Goal: Task Accomplishment & Management: Manage account settings

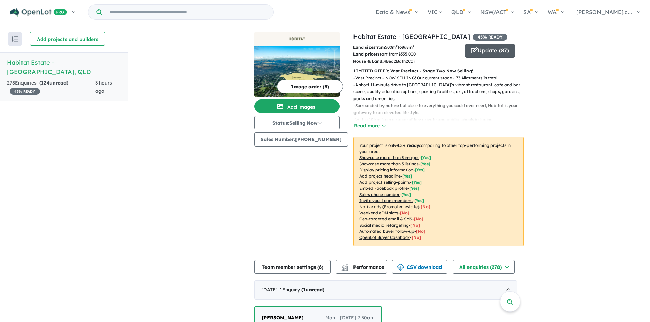
click at [485, 48] on button "Update ( 87 )" at bounding box center [490, 51] width 50 height 14
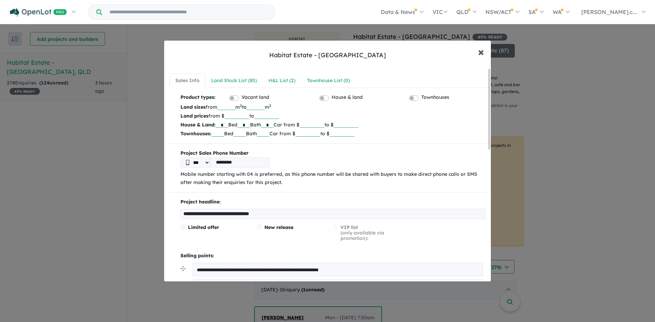
click at [482, 54] on span "×" at bounding box center [481, 51] width 6 height 15
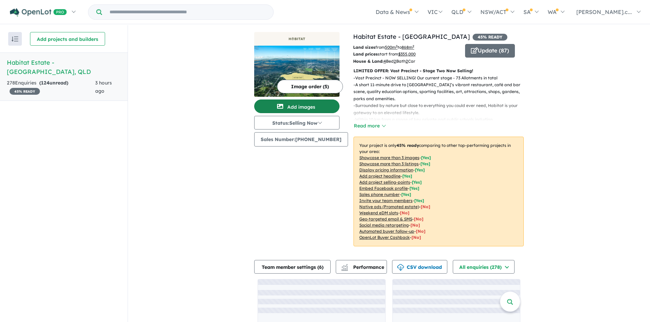
click at [310, 109] on button "Add images" at bounding box center [296, 107] width 85 height 14
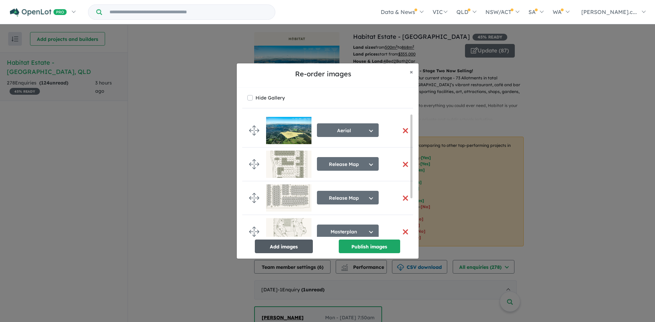
click at [293, 247] on button "Add images" at bounding box center [284, 247] width 58 height 14
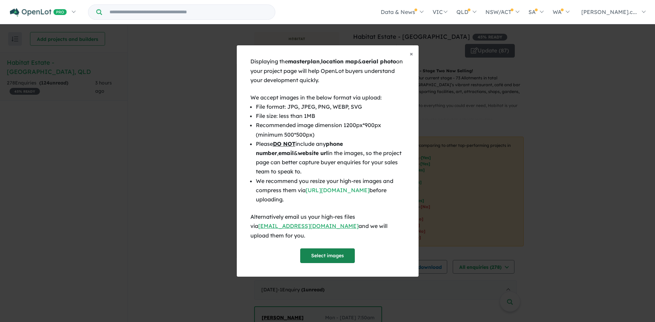
click at [331, 257] on button "Select images" at bounding box center [327, 256] width 55 height 15
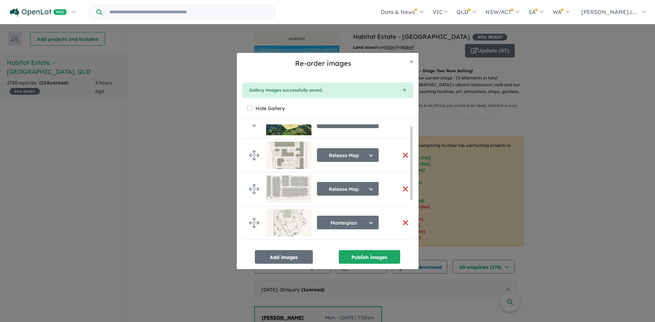
scroll to position [77, 0]
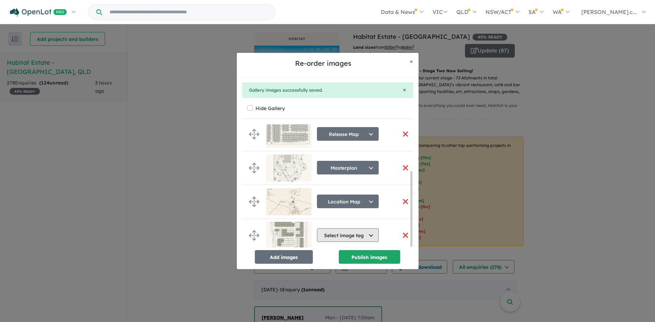
click at [334, 232] on button "Select image tag" at bounding box center [348, 236] width 62 height 14
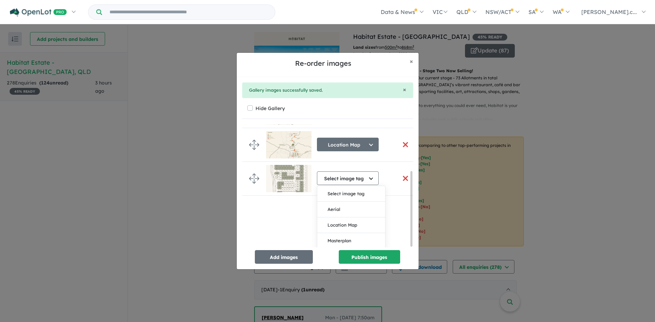
scroll to position [247, 0]
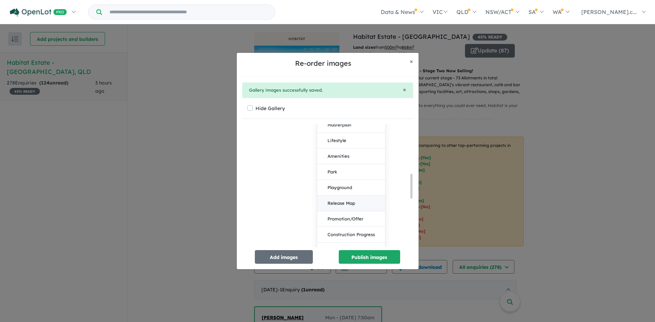
click at [350, 201] on button "Release Map" at bounding box center [351, 204] width 68 height 16
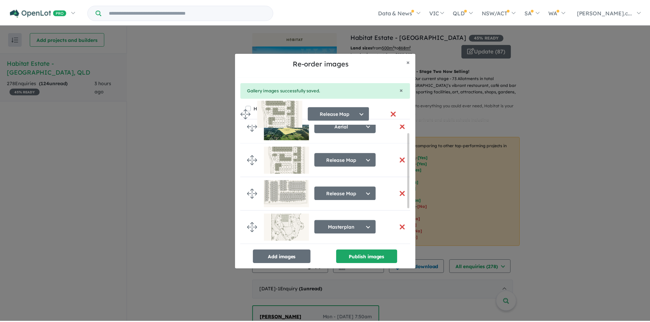
scroll to position [0, 0]
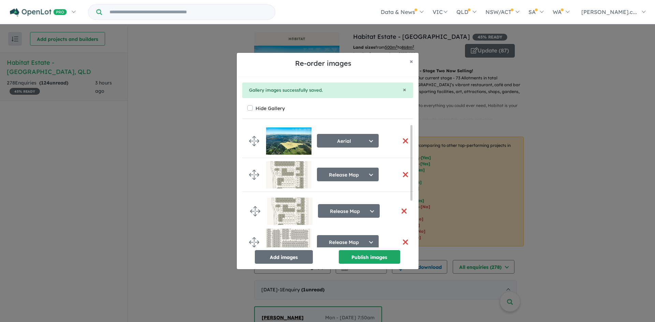
drag, startPoint x: 256, startPoint y: 232, endPoint x: 257, endPoint y: 210, distance: 22.2
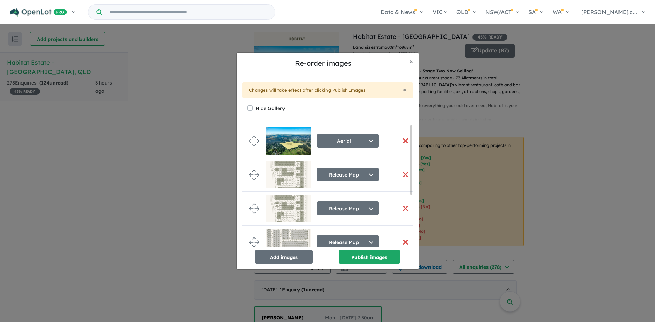
click at [281, 176] on img at bounding box center [288, 174] width 45 height 27
click at [406, 174] on button "button" at bounding box center [405, 174] width 14 height 15
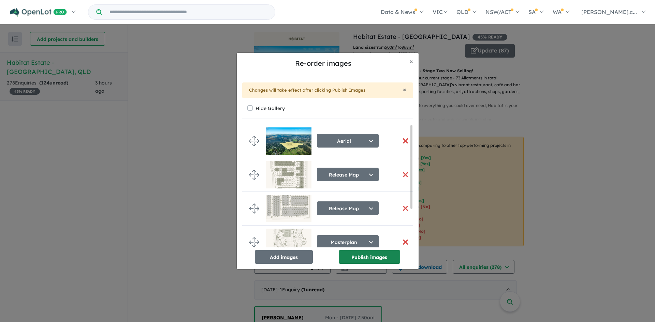
click at [393, 260] on button "Publish images" at bounding box center [369, 257] width 61 height 14
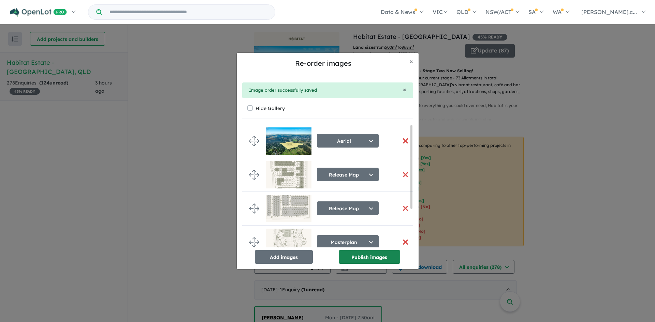
click at [385, 260] on button "Publish images" at bounding box center [369, 257] width 61 height 14
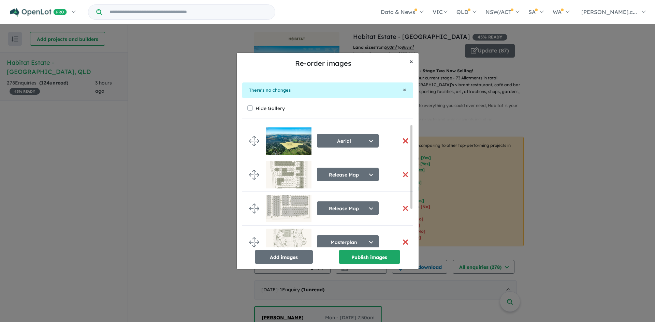
click at [410, 61] on span "×" at bounding box center [411, 61] width 3 height 8
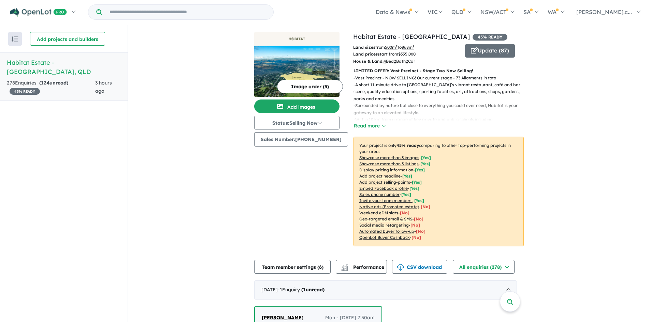
scroll to position [136, 0]
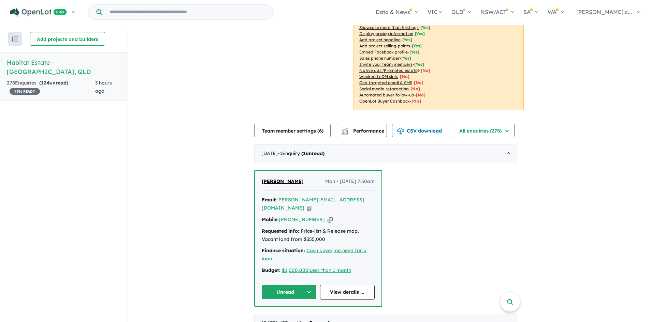
click at [312, 205] on icon "button" at bounding box center [309, 208] width 5 height 7
click at [327, 216] on icon "button" at bounding box center [329, 219] width 5 height 7
drag, startPoint x: 325, startPoint y: 233, endPoint x: 263, endPoint y: 225, distance: 62.3
click at [263, 228] on div "Requested info: Price-list & Release map, Vacant land from $355,000" at bounding box center [318, 236] width 113 height 16
copy div "Requested info: Price-list & Release map, Vacant land from $355,000"
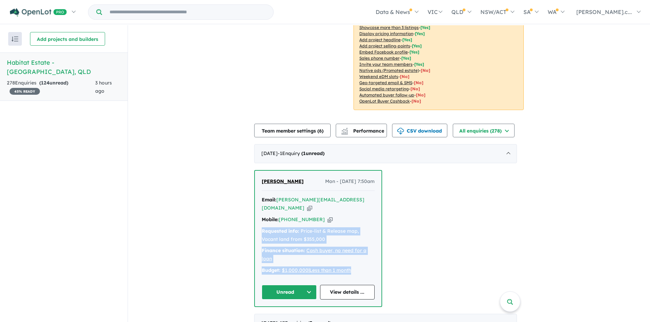
drag, startPoint x: 365, startPoint y: 263, endPoint x: 257, endPoint y: 223, distance: 114.6
click at [257, 223] on div "[PERSON_NAME] Mon - [DATE] 7:50am Email: [PERSON_NAME][EMAIL_ADDRESS][DOMAIN_NA…" at bounding box center [318, 239] width 127 height 136
copy div "Requested info: Price-list & Release map, Vacant land from $355,000 Finance sit…"
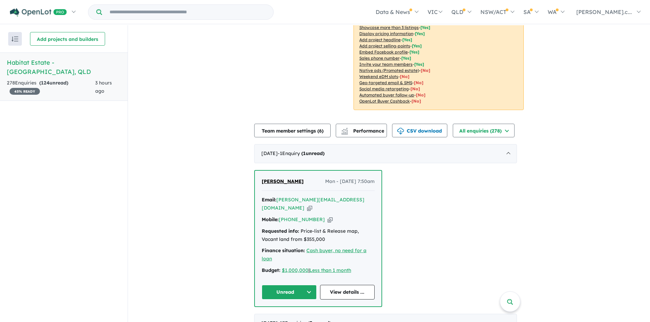
click at [314, 178] on div "[PERSON_NAME] Mon - [DATE] 7:50am" at bounding box center [318, 185] width 113 height 14
drag, startPoint x: 316, startPoint y: 180, endPoint x: 357, endPoint y: 181, distance: 41.3
click at [357, 181] on div "[PERSON_NAME] Mon - [DATE] 7:50am" at bounding box center [318, 185] width 113 height 14
copy span "Mon - [DATE]"
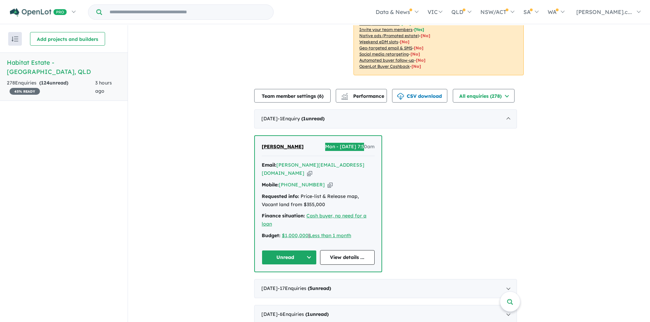
scroll to position [239, 0]
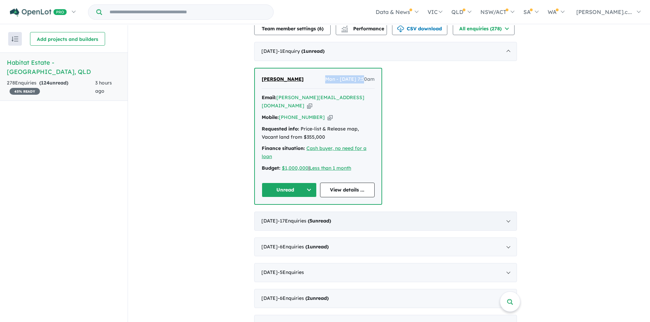
click at [422, 217] on div "[DATE] - 17 Enquir ies ( 5 unread)" at bounding box center [385, 221] width 263 height 19
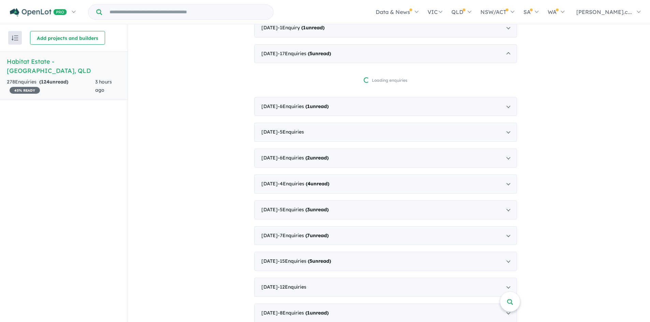
scroll to position [273, 0]
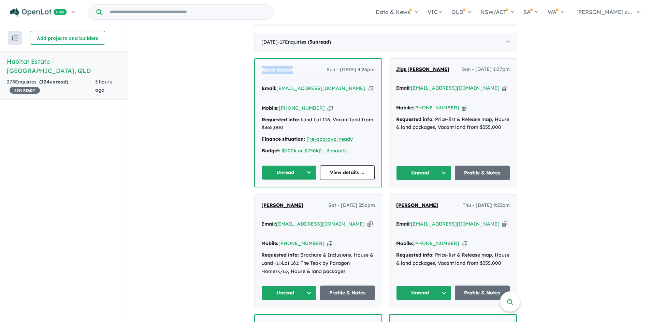
drag, startPoint x: 302, startPoint y: 70, endPoint x: 242, endPoint y: 70, distance: 60.0
copy span "Banin Nazari"
drag, startPoint x: 316, startPoint y: 71, endPoint x: 356, endPoint y: 70, distance: 39.6
click at [356, 70] on div "Banin Nazari Sun - [DATE] 4:26pm" at bounding box center [318, 73] width 113 height 14
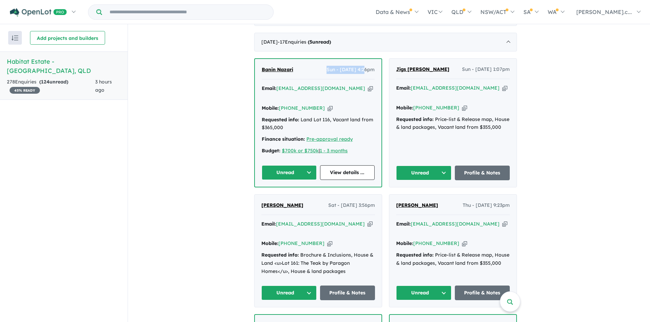
copy span "Sun - [DATE]"
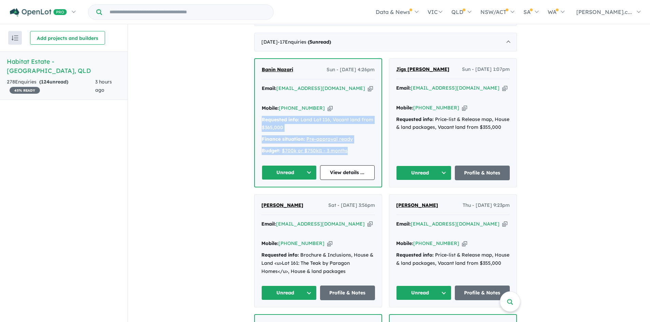
drag, startPoint x: 358, startPoint y: 147, endPoint x: 242, endPoint y: 115, distance: 120.3
copy div "Requested info: Land Lot 116, Vacant land from $365,000 Finance situation: Pre-…"
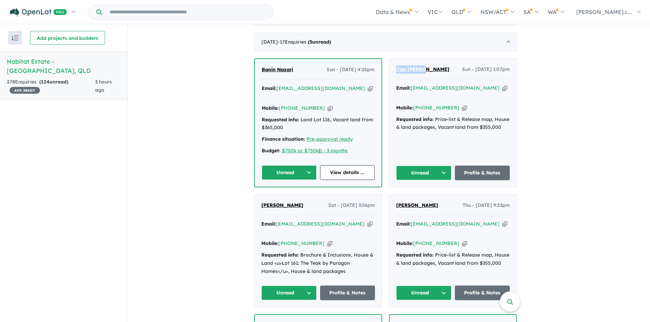
drag, startPoint x: 425, startPoint y: 69, endPoint x: 398, endPoint y: 70, distance: 27.0
click at [398, 70] on div "Jigs [PERSON_NAME] Sun - [DATE] 1:07pm" at bounding box center [453, 72] width 114 height 14
copy span "Jigs [PERSON_NAME]"
drag, startPoint x: 480, startPoint y: 89, endPoint x: 498, endPoint y: 94, distance: 18.0
click at [502, 89] on icon "button" at bounding box center [504, 88] width 5 height 7
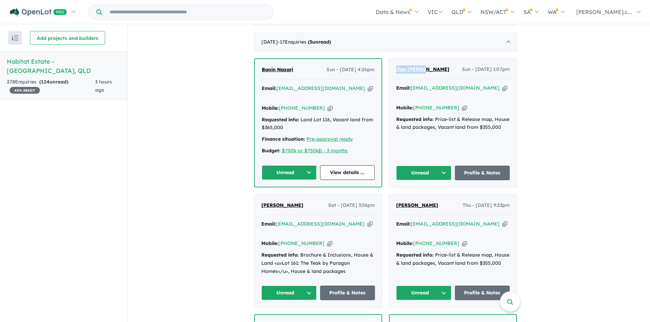
copy span "Jigs [PERSON_NAME]"
drag, startPoint x: 457, startPoint y: 98, endPoint x: 488, endPoint y: 105, distance: 32.3
click at [462, 104] on icon "button" at bounding box center [464, 107] width 5 height 7
copy span "Jigs [PERSON_NAME]"
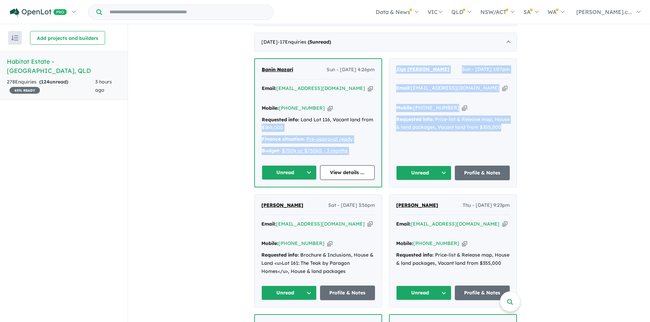
drag, startPoint x: 479, startPoint y: 120, endPoint x: 385, endPoint y: 112, distance: 94.4
click at [468, 123] on div "Requested info: Price-list & Release map, House & land packages, Vacant land fr…" at bounding box center [453, 124] width 114 height 16
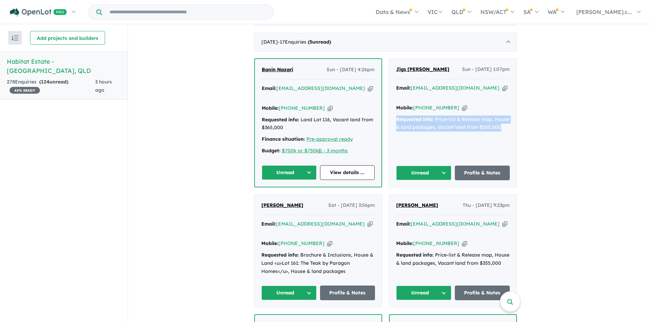
drag, startPoint x: 503, startPoint y: 121, endPoint x: 391, endPoint y: 113, distance: 112.8
click at [391, 113] on div "Jigs [PERSON_NAME] Sun - [DATE] 1:07pm Email: [EMAIL_ADDRESS][DOMAIN_NAME] Copi…" at bounding box center [452, 123] width 127 height 128
copy div "Requested info: Price-list & Release map, House & land packages, Vacant land fr…"
drag, startPoint x: 451, startPoint y: 69, endPoint x: 493, endPoint y: 69, distance: 41.6
click at [493, 69] on div "Jigs [PERSON_NAME] Sun - [DATE] 1:07pm" at bounding box center [453, 72] width 114 height 14
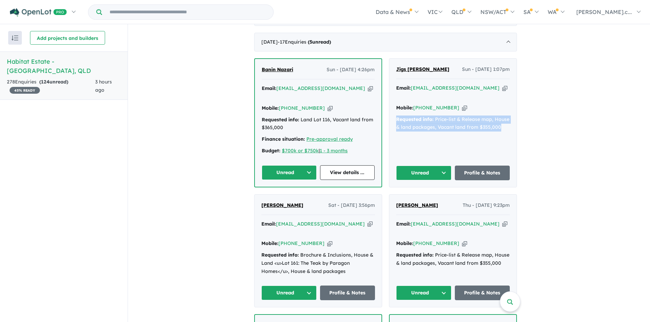
drag, startPoint x: 503, startPoint y: 119, endPoint x: 399, endPoint y: 113, distance: 104.5
click at [399, 116] on div "Requested info: Price-list & Release map, House & land packages, Vacant land fr…" at bounding box center [453, 124] width 114 height 16
drag, startPoint x: 303, startPoint y: 199, endPoint x: 243, endPoint y: 199, distance: 60.0
click at [367, 221] on icon "button" at bounding box center [369, 224] width 5 height 7
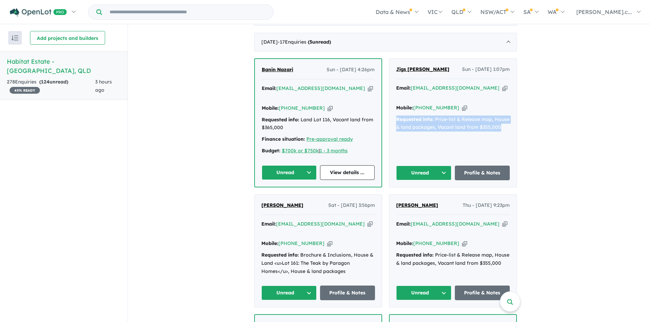
click at [327, 240] on icon "button" at bounding box center [329, 243] width 5 height 7
drag, startPoint x: 319, startPoint y: 195, endPoint x: 357, endPoint y: 194, distance: 38.2
click at [357, 202] on span "Sat - [DATE] 3:56pm" at bounding box center [351, 206] width 47 height 8
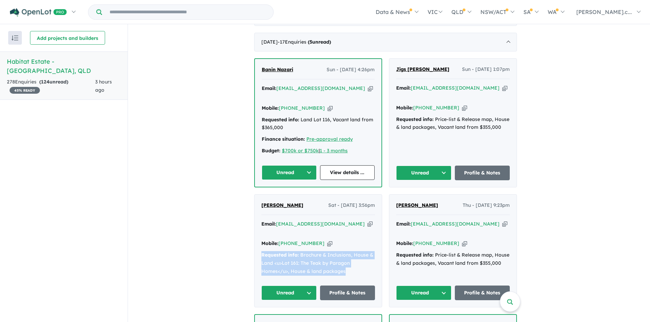
drag, startPoint x: 339, startPoint y: 256, endPoint x: 260, endPoint y: 240, distance: 80.7
click at [260, 240] on div "[PERSON_NAME] - [DATE] 3:56pm Email: [EMAIL_ADDRESS][DOMAIN_NAME] Copied! Mobil…" at bounding box center [317, 251] width 127 height 113
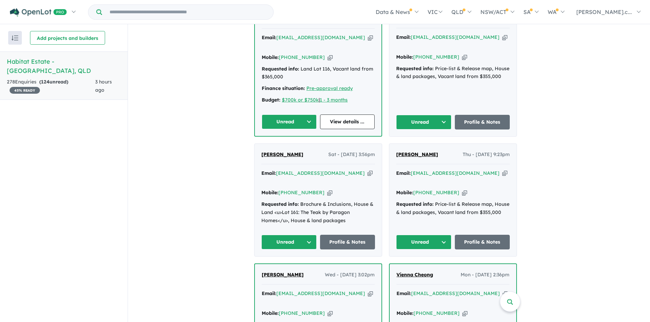
scroll to position [307, 0]
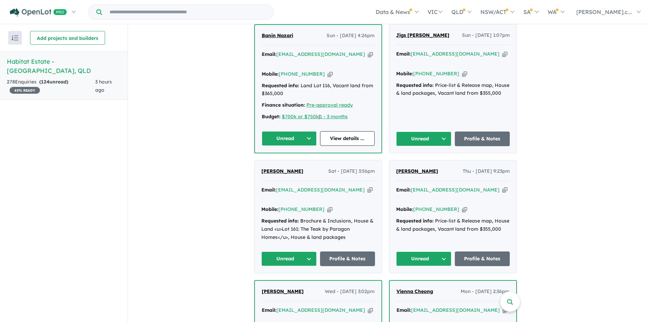
drag, startPoint x: 438, startPoint y: 159, endPoint x: 399, endPoint y: 166, distance: 39.5
click at [399, 166] on div "[PERSON_NAME] Thu - [DATE] 9:23pm Email: [EMAIL_ADDRESS][DOMAIN_NAME] Copied! M…" at bounding box center [452, 217] width 127 height 113
click at [462, 206] on icon "button" at bounding box center [464, 209] width 5 height 7
click at [490, 186] on div "Email: [EMAIL_ADDRESS][DOMAIN_NAME] Copied!" at bounding box center [453, 194] width 114 height 16
drag, startPoint x: 495, startPoint y: 184, endPoint x: 509, endPoint y: 185, distance: 14.4
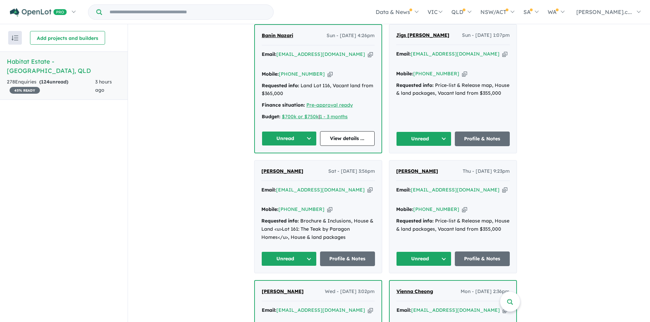
click at [502, 187] on icon "button" at bounding box center [504, 190] width 5 height 7
drag, startPoint x: 453, startPoint y: 160, endPoint x: 493, endPoint y: 160, distance: 39.9
click at [493, 167] on span "Thu - [DATE] 9:23pm" at bounding box center [486, 171] width 47 height 8
drag, startPoint x: 500, startPoint y: 223, endPoint x: 395, endPoint y: 213, distance: 106.2
click at [395, 213] on div "[PERSON_NAME] Thu - [DATE] 9:23pm Email: [EMAIL_ADDRESS][DOMAIN_NAME] Copied! M…" at bounding box center [452, 217] width 127 height 113
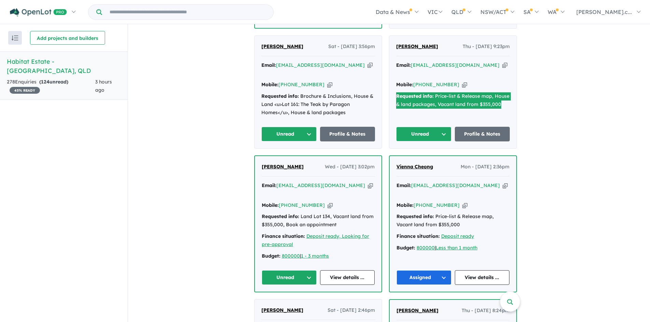
scroll to position [443, 0]
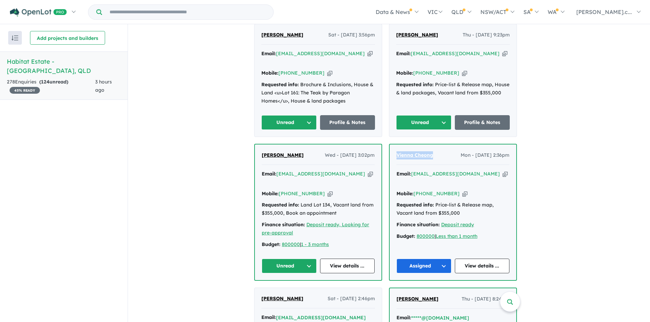
drag, startPoint x: 440, startPoint y: 142, endPoint x: 397, endPoint y: 143, distance: 43.0
click at [397, 145] on div "Vienna Cheong Mon - [DATE] 2:36pm Email: [EMAIL_ADDRESS][DOMAIN_NAME] Copied! M…" at bounding box center [453, 213] width 127 height 136
click at [462, 190] on icon "button" at bounding box center [464, 193] width 5 height 7
click at [502, 171] on icon "button" at bounding box center [504, 174] width 5 height 7
drag, startPoint x: 452, startPoint y: 141, endPoint x: 491, endPoint y: 138, distance: 39.3
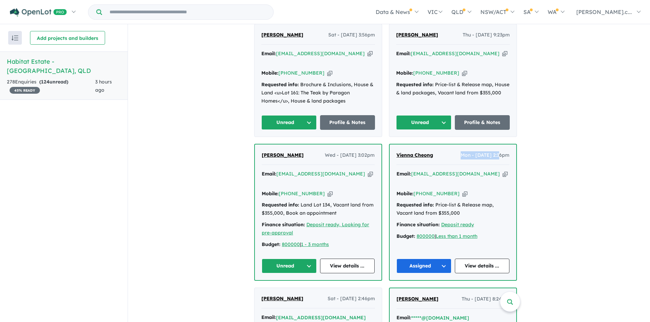
click at [491, 151] on span "Mon - [DATE] 2:36pm" at bounding box center [484, 155] width 49 height 8
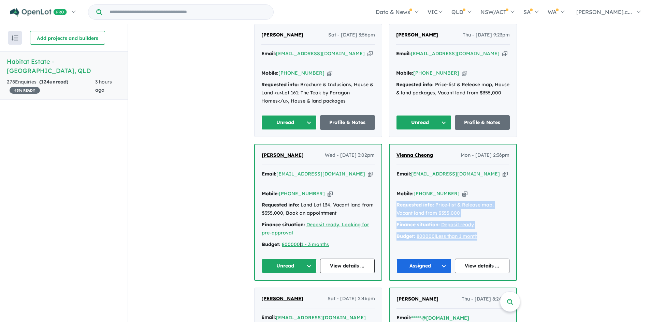
drag, startPoint x: 490, startPoint y: 213, endPoint x: 394, endPoint y: 184, distance: 101.0
click at [394, 184] on div "Vienna Cheong Mon - [DATE] 2:36pm Email: [EMAIL_ADDRESS][DOMAIN_NAME] Copied! M…" at bounding box center [453, 213] width 127 height 136
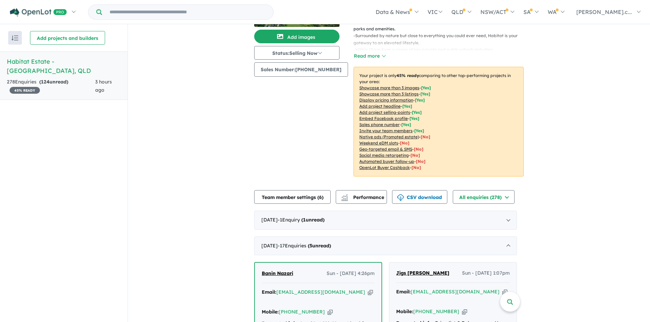
scroll to position [0, 0]
